Goal: Transaction & Acquisition: Purchase product/service

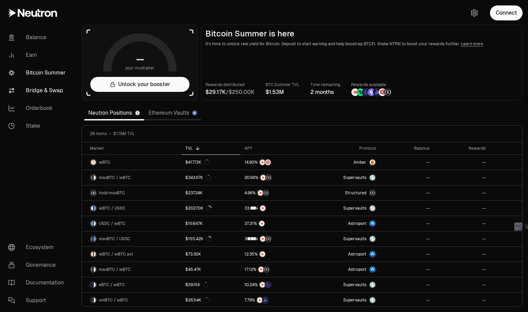
click at [49, 91] on link "Bridge & Swap" at bounding box center [38, 91] width 71 height 18
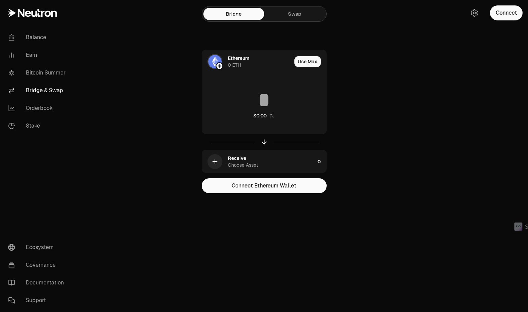
click at [287, 18] on link "Swap" at bounding box center [294, 14] width 61 height 12
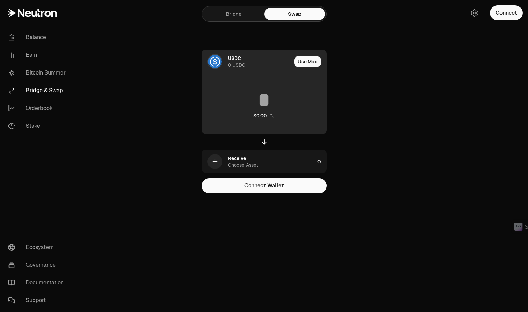
click at [238, 65] on div "0 USDC" at bounding box center [237, 64] width 18 height 7
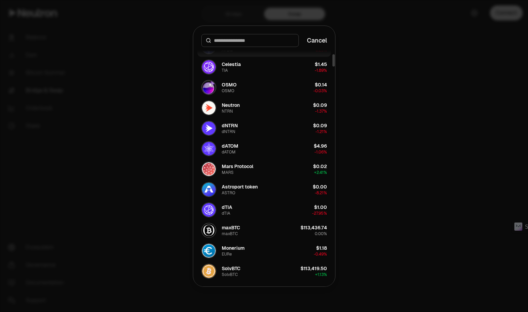
scroll to position [102, 0]
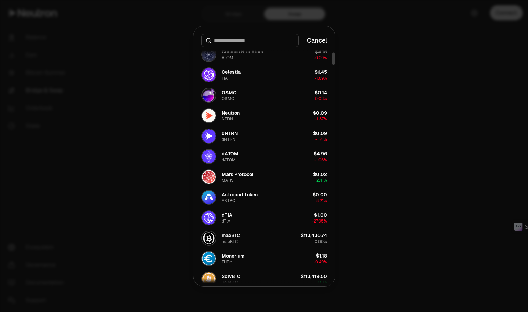
click at [326, 39] on button "Cancel" at bounding box center [317, 41] width 20 height 10
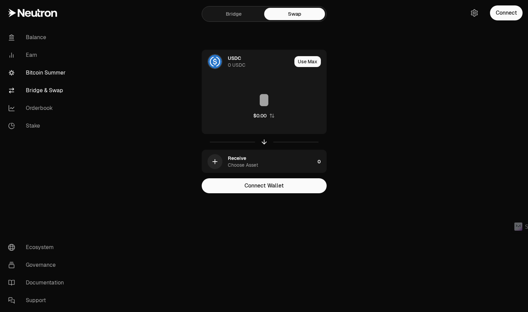
click at [43, 71] on link "Bitcoin Summer" at bounding box center [38, 73] width 71 height 18
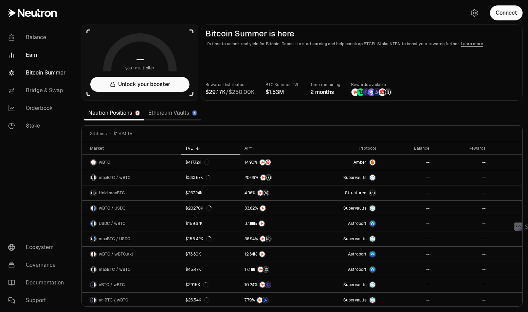
click at [25, 47] on link "Earn" at bounding box center [38, 55] width 71 height 18
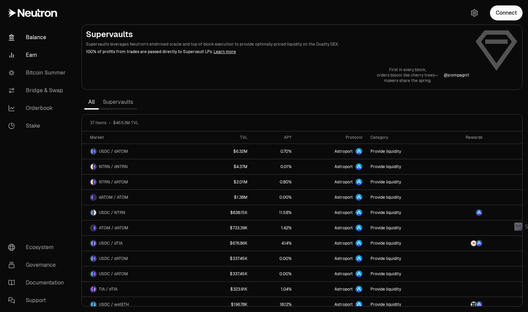
click at [33, 35] on link "Balance" at bounding box center [38, 38] width 71 height 18
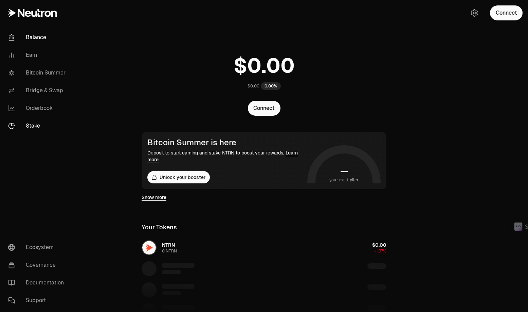
click at [29, 130] on link "Stake" at bounding box center [38, 126] width 71 height 18
